Goal: Find specific page/section: Find specific page/section

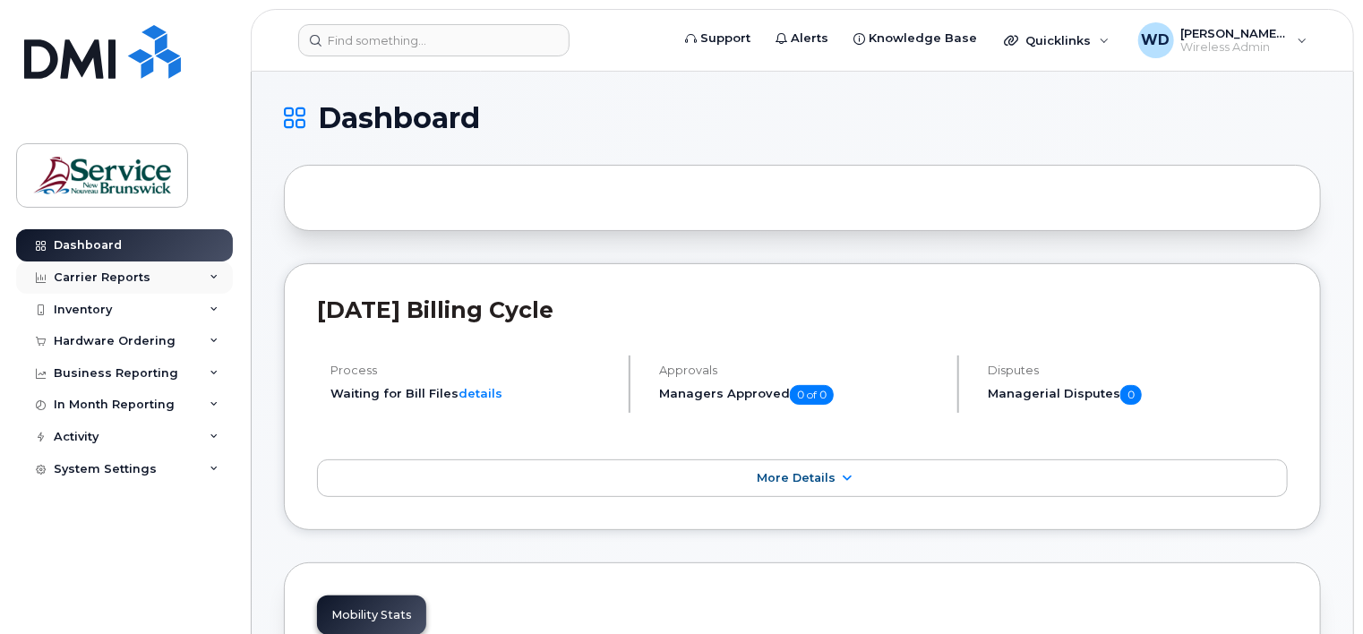
click at [107, 280] on div "Carrier Reports" at bounding box center [102, 277] width 97 height 14
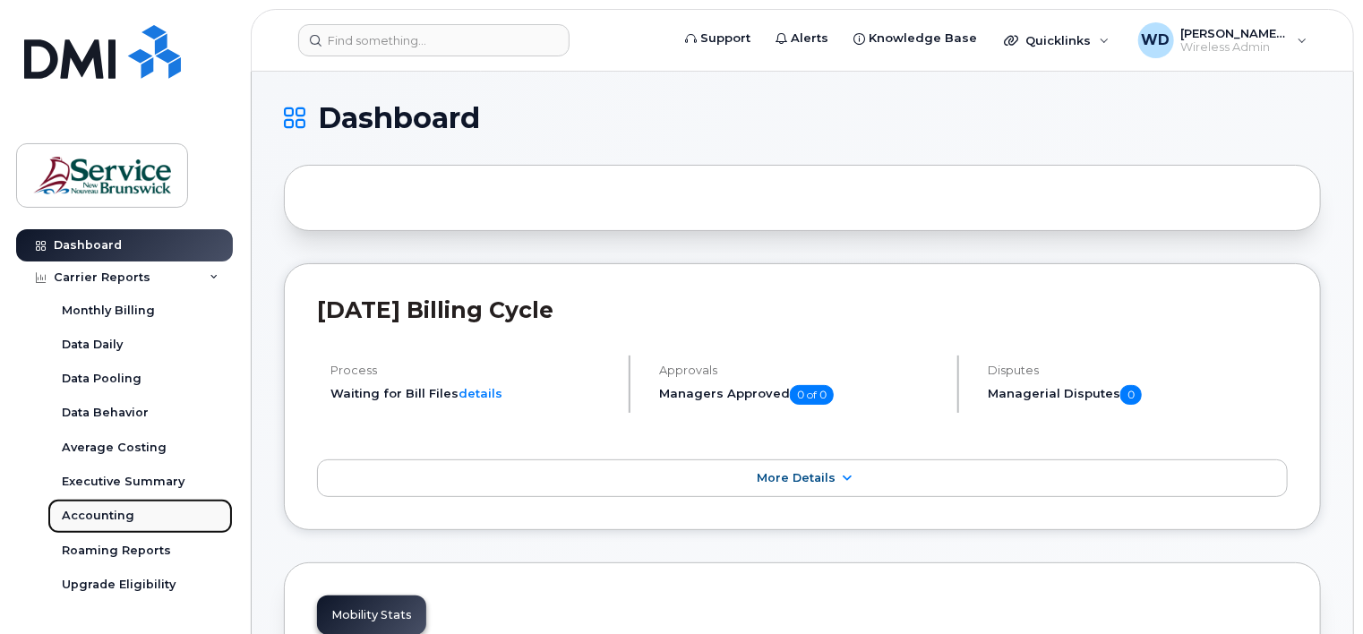
click at [118, 512] on div "Accounting" at bounding box center [98, 516] width 73 height 16
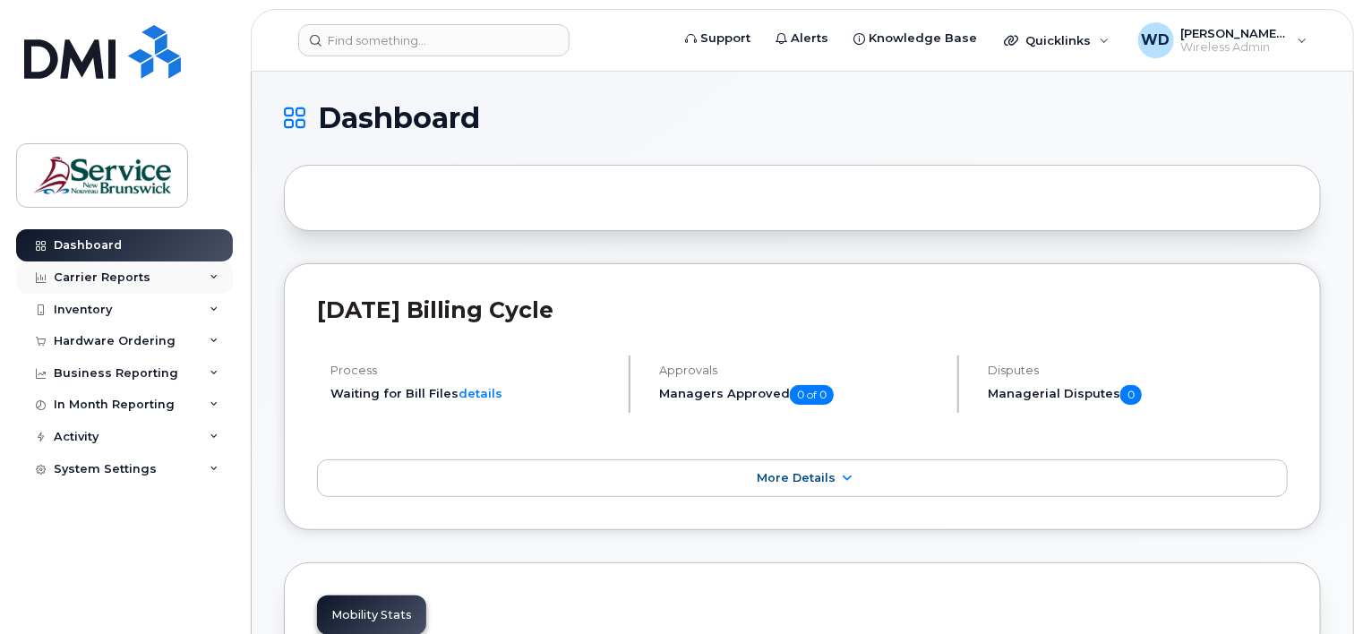
click at [103, 284] on div "Carrier Reports" at bounding box center [124, 278] width 217 height 32
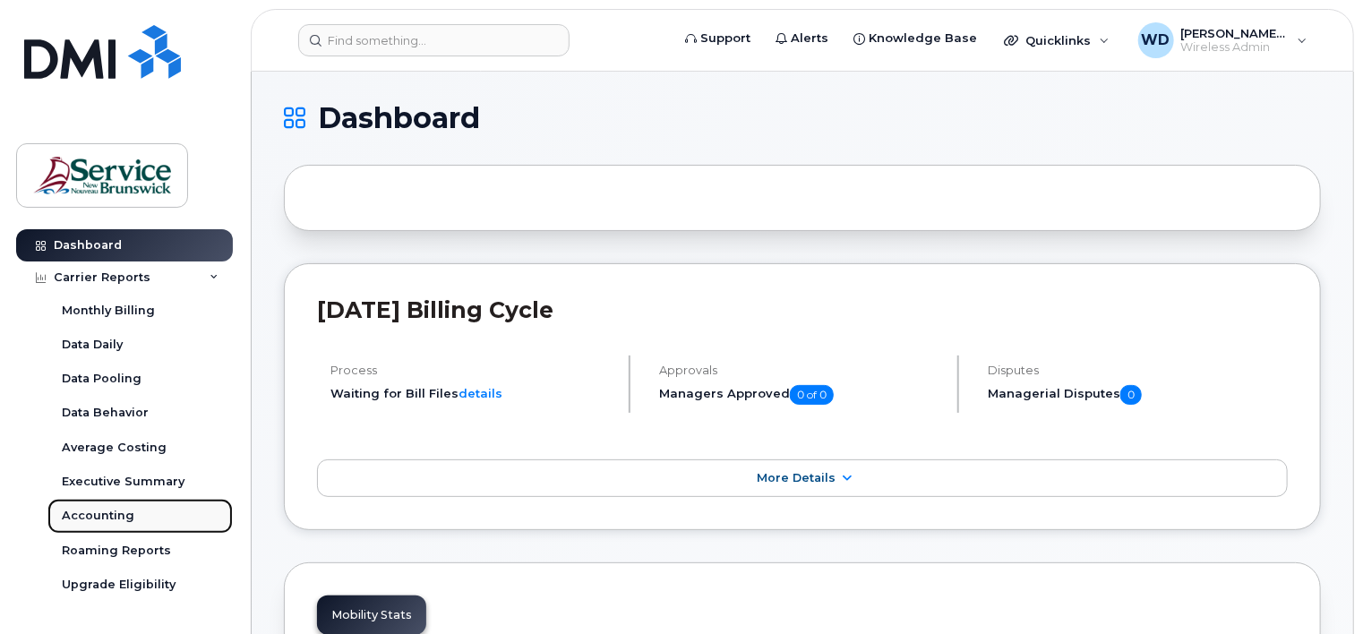
click at [122, 511] on div "Accounting" at bounding box center [98, 516] width 73 height 16
